Goal: Navigation & Orientation: Find specific page/section

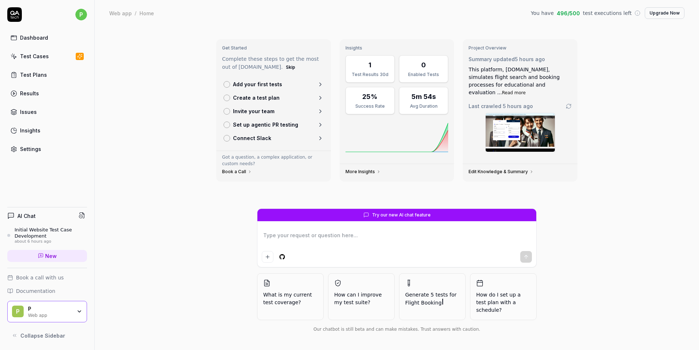
click at [51, 55] on link "Test Cases" at bounding box center [47, 56] width 80 height 14
type textarea "*"
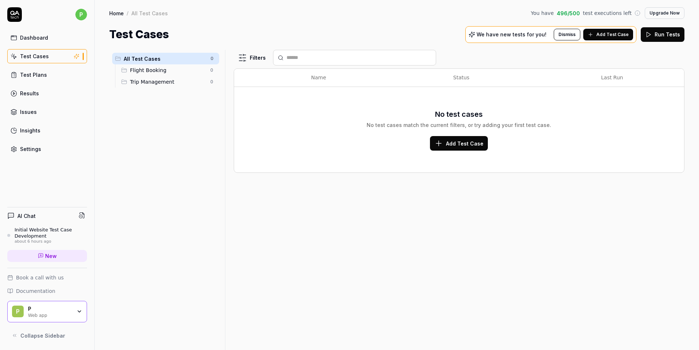
click at [592, 36] on icon at bounding box center [590, 35] width 6 height 6
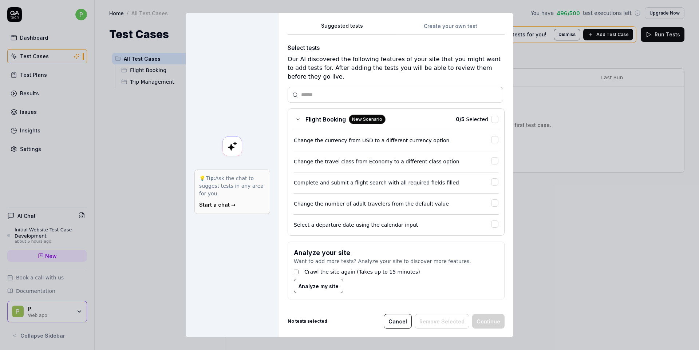
click at [314, 286] on span "Analyze my site" at bounding box center [318, 286] width 40 height 8
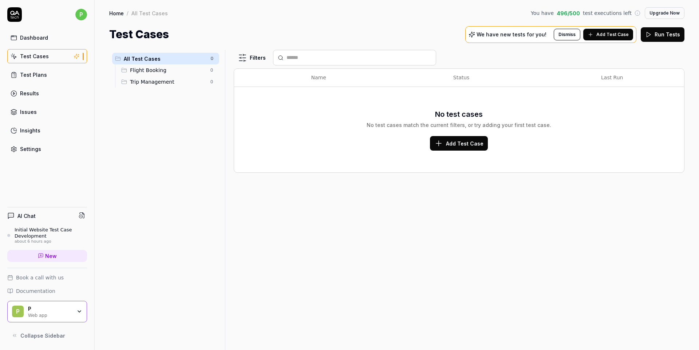
click at [189, 84] on span "Trip Management" at bounding box center [168, 82] width 76 height 8
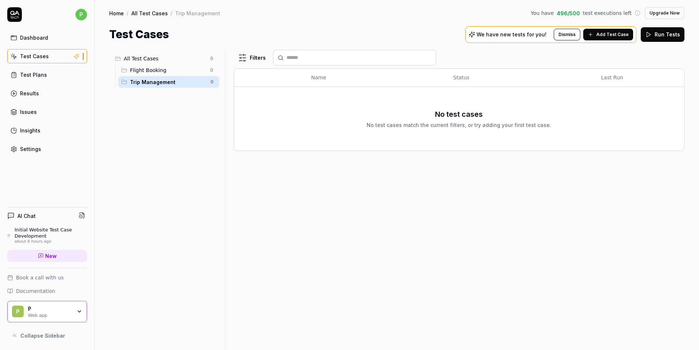
click at [175, 68] on span "Flight Booking" at bounding box center [168, 71] width 76 height 8
click at [167, 59] on span "All Test Cases" at bounding box center [165, 59] width 82 height 8
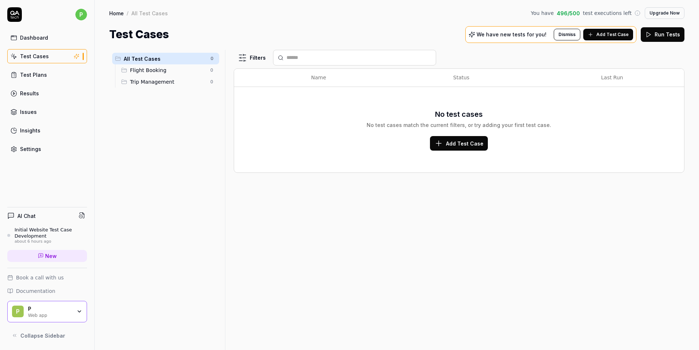
click at [593, 36] on icon at bounding box center [590, 35] width 6 height 6
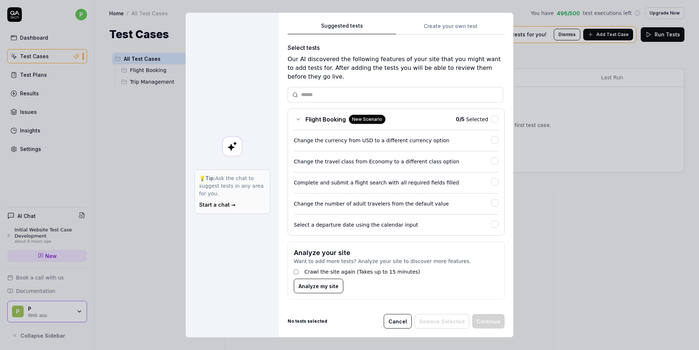
click at [449, 21] on div "Suggested tests Create your own test Select tests Our AI discovered the followi…" at bounding box center [396, 175] width 234 height 325
click at [465, 28] on div "Suggested tests Create your own test Select tests Our AI discovered the followi…" at bounding box center [396, 175] width 234 height 325
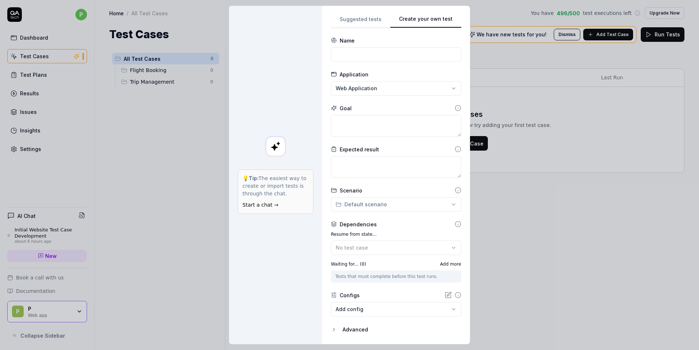
click at [360, 18] on div "**********" at bounding box center [396, 175] width 148 height 338
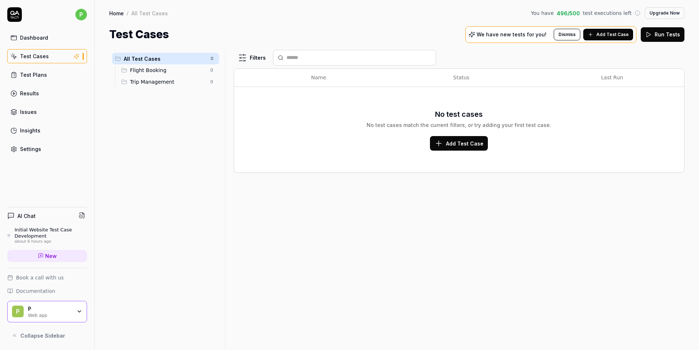
click at [571, 14] on span "496 / 500" at bounding box center [567, 13] width 23 height 8
click at [73, 311] on div "P Web app" at bounding box center [52, 312] width 48 height 12
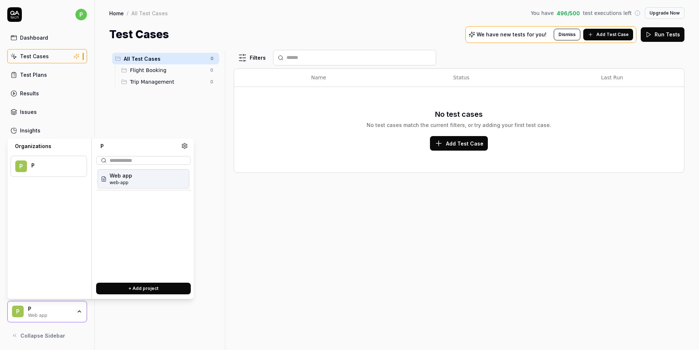
click at [73, 311] on div "P Web app" at bounding box center [52, 312] width 48 height 12
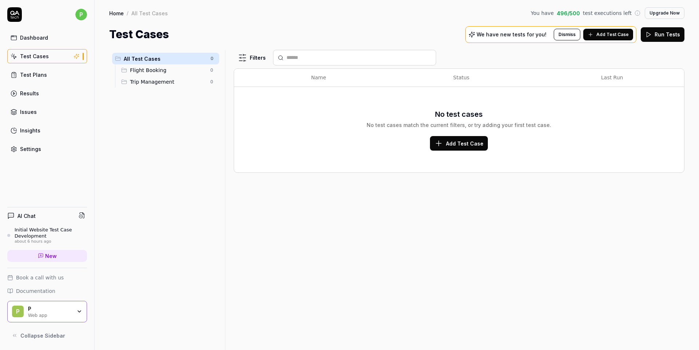
click at [45, 80] on link "Test Plans" at bounding box center [47, 75] width 80 height 14
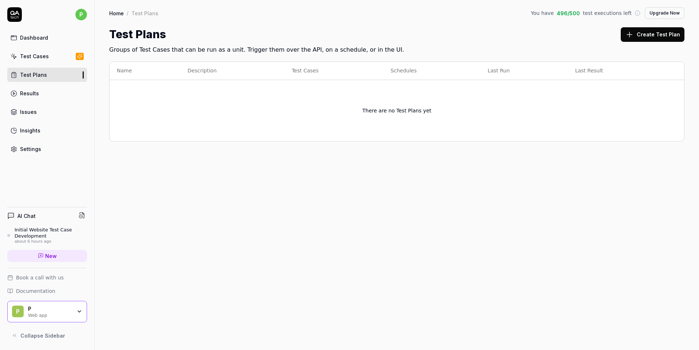
click at [57, 149] on link "Settings" at bounding box center [47, 149] width 80 height 14
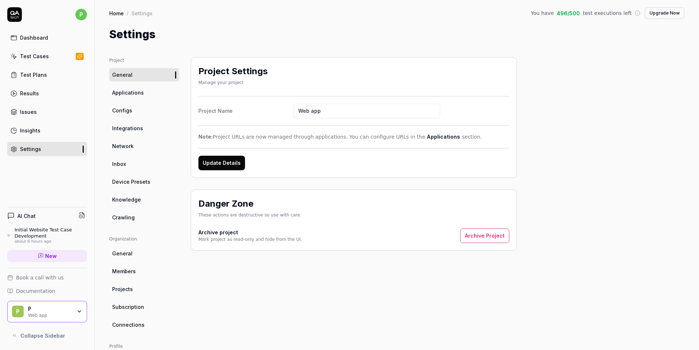
click at [672, 12] on button "Upgrade Now" at bounding box center [664, 13] width 40 height 12
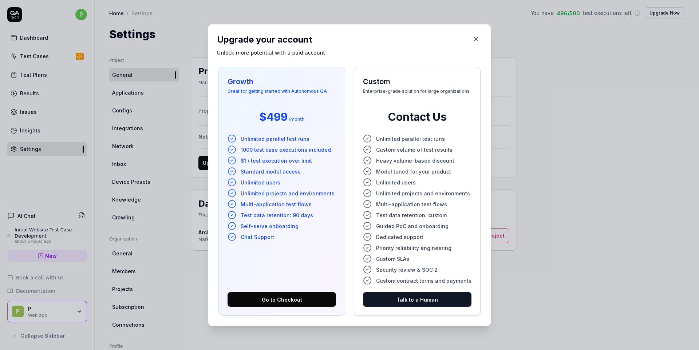
click at [475, 38] on icon "button" at bounding box center [476, 39] width 7 height 7
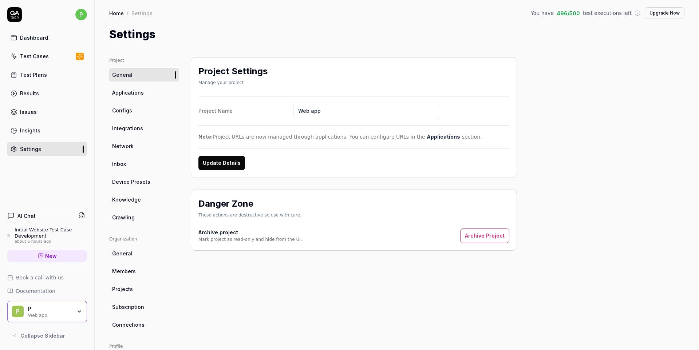
click at [551, 101] on div "Project General Applications Configs Integrations Network Inbox Device Presets …" at bounding box center [396, 239] width 575 height 364
click at [601, 207] on div "Project General Applications Configs Integrations Network Inbox Device Presets …" at bounding box center [396, 239] width 575 height 364
click at [44, 128] on link "Insights" at bounding box center [47, 130] width 80 height 14
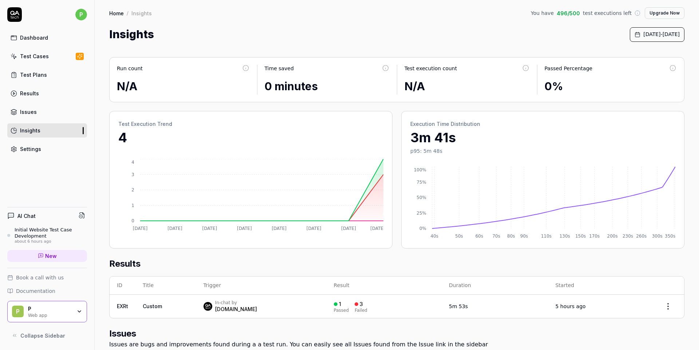
click at [60, 59] on link "Test Cases" at bounding box center [47, 56] width 80 height 14
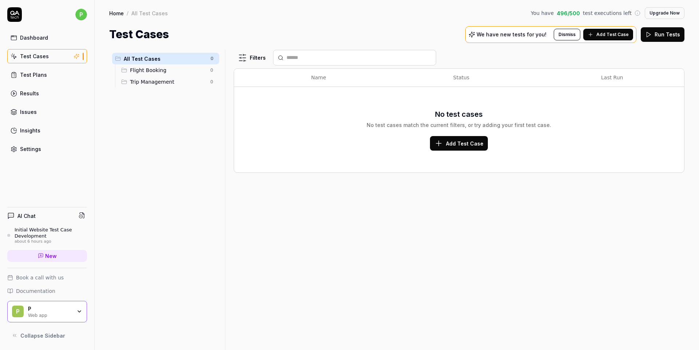
click at [475, 34] on icon at bounding box center [471, 34] width 7 height 7
click at [545, 216] on div "Filters Name Status Last Run No test cases No test cases match the current filt…" at bounding box center [459, 200] width 451 height 300
click at [125, 67] on body "p Dashboard Test Cases Test Plans Results Issues Insights Settings AI Chat Init…" at bounding box center [349, 175] width 699 height 350
click at [132, 148] on div "All Test Cases 0 Flight Booking 0 Trip Management 0" at bounding box center [165, 195] width 113 height 291
